Goal: Information Seeking & Learning: Learn about a topic

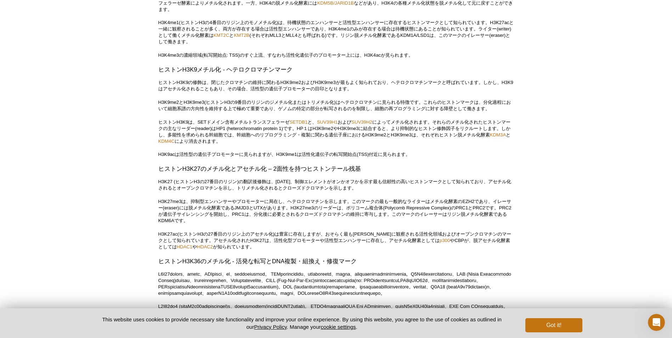
scroll to position [1518, 0]
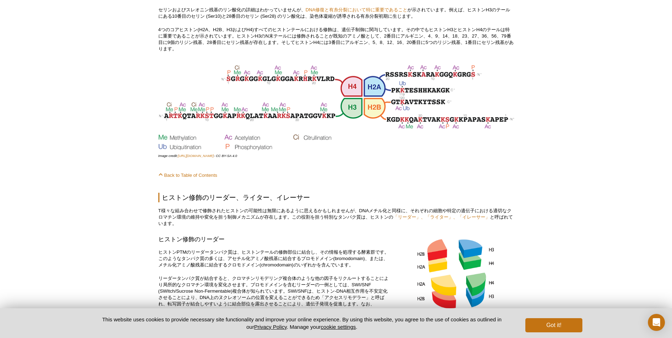
scroll to position [2110, 0]
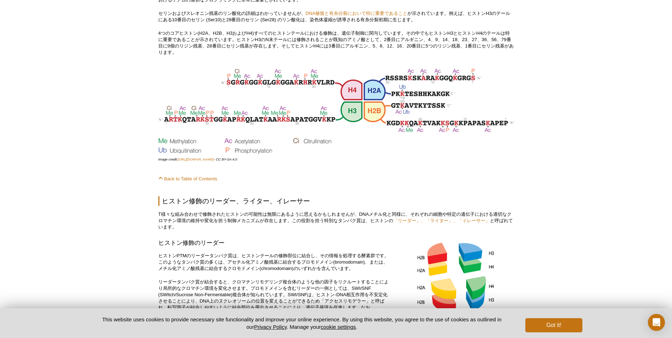
click at [236, 125] on img at bounding box center [336, 111] width 356 height 86
click at [508, 163] on p "Image credit: https://en.wikipedia.org/wiki/Histone - CC BY-SA 4.0" at bounding box center [336, 159] width 356 height 6
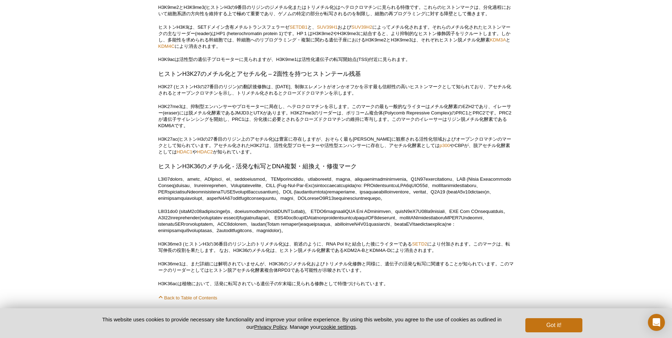
scroll to position [1189, 0]
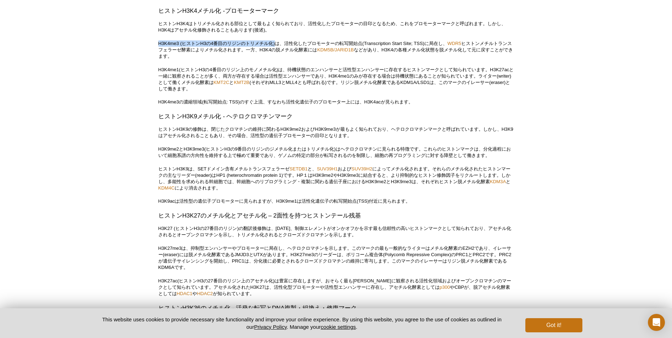
drag, startPoint x: 158, startPoint y: 67, endPoint x: 276, endPoint y: 67, distance: 117.3
click at [276, 60] on p "H3K4me3 (ヒストンH3の4番目のリジンのトリメチル化)は、活性化したプロモーターの転写開始点(Transcription Start Site; TS…" at bounding box center [336, 49] width 356 height 19
copy p "H3K4me3 (ヒストンH3の4番目のリジンのトリメチル化)"
